Goal: Task Accomplishment & Management: Complete application form

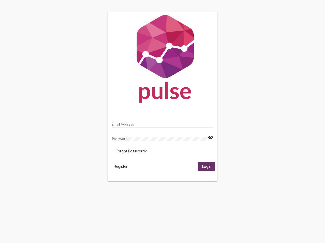
click at [162, 123] on input "Email Address" at bounding box center [162, 124] width 101 height 4
click at [210, 138] on mat-icon "visibility" at bounding box center [210, 138] width 5 height 6
click at [131, 151] on span "Forgot Password?" at bounding box center [131, 151] width 31 height 5
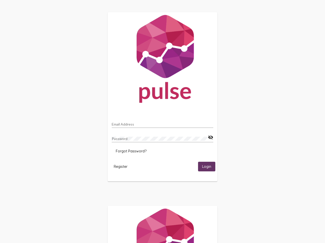
click at [120, 167] on span "Register" at bounding box center [121, 167] width 14 height 5
click at [206, 167] on span "Login" at bounding box center [206, 167] width 9 height 5
